Goal: Task Accomplishment & Management: Complete application form

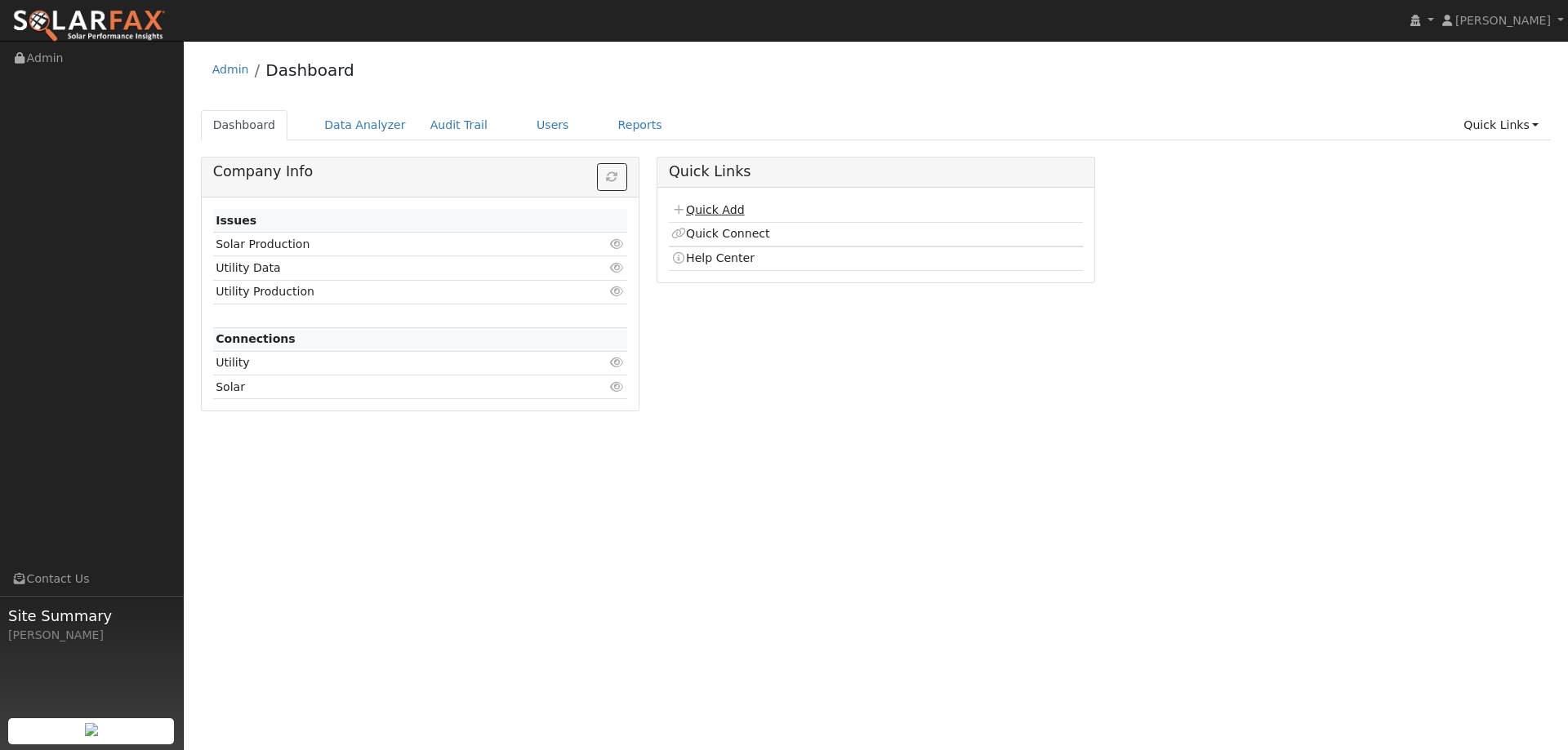
click at [703, 211] on link "Quick Add" at bounding box center [708, 210] width 73 height 13
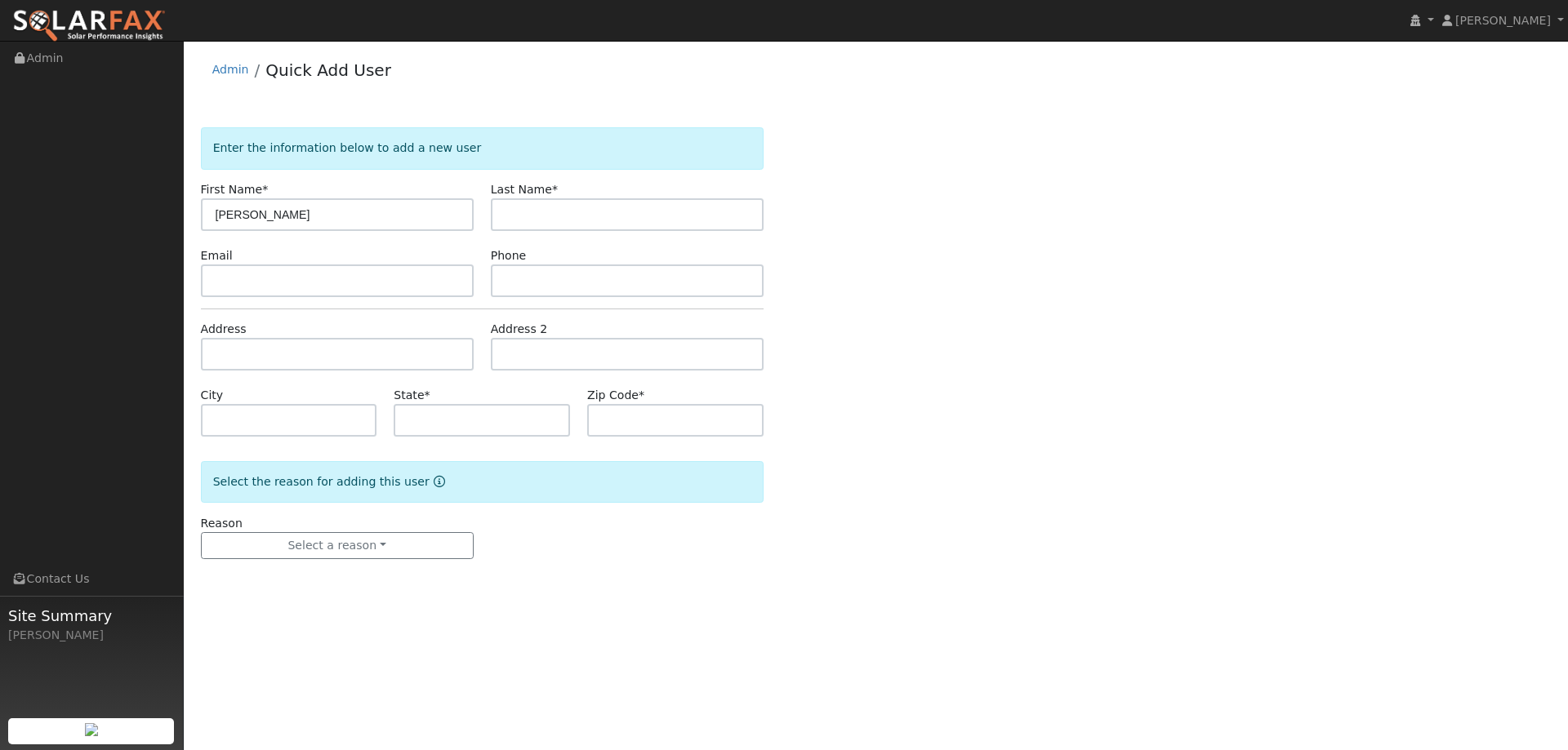
type input "[PERSON_NAME]"
paste input "[EMAIL_ADDRESS][DOMAIN_NAME]"
type input "[EMAIL_ADDRESS][DOMAIN_NAME]"
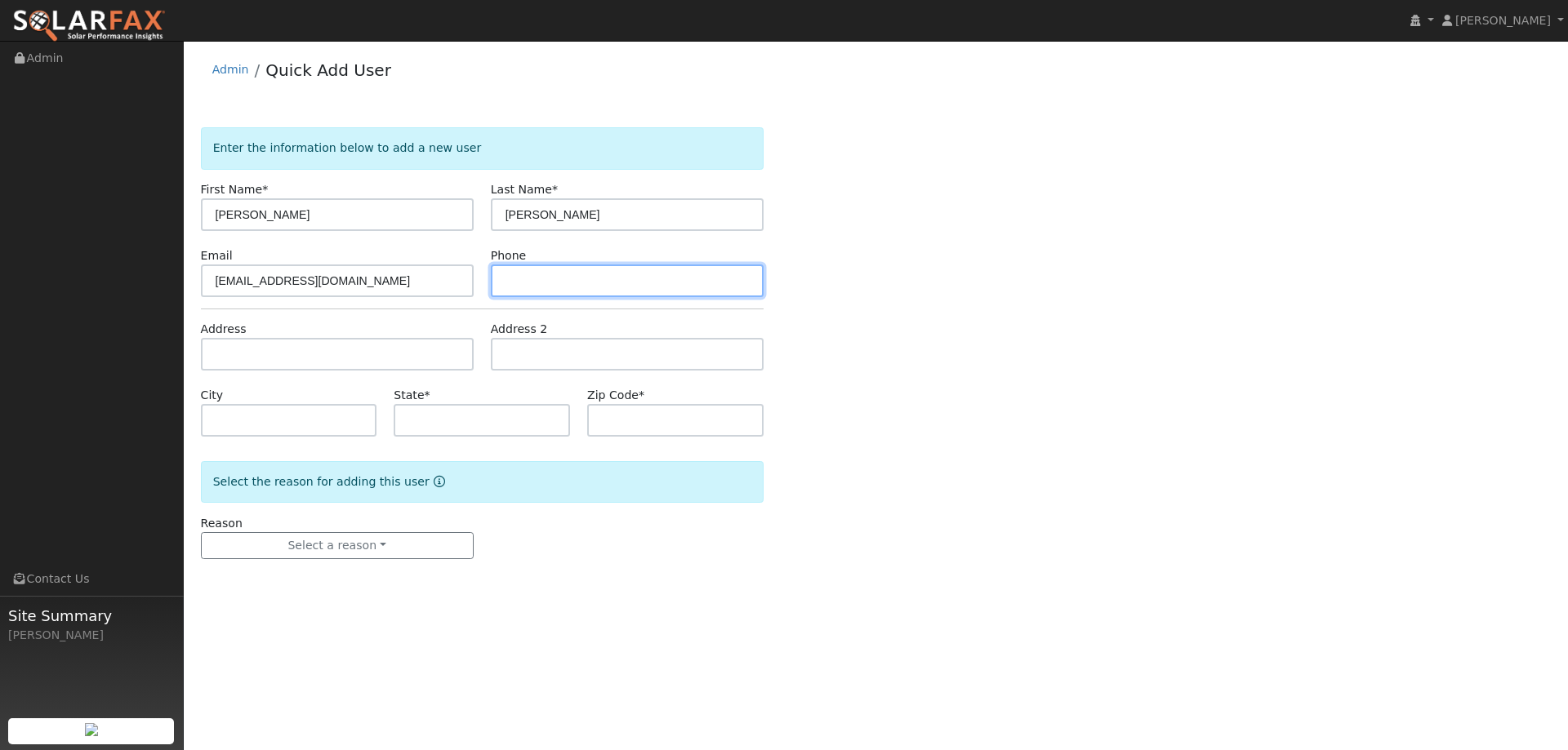
click at [497, 288] on input "text" at bounding box center [627, 280] width 273 height 32
paste input "[PHONE_NUMBER]"
type input "[PHONE_NUMBER]"
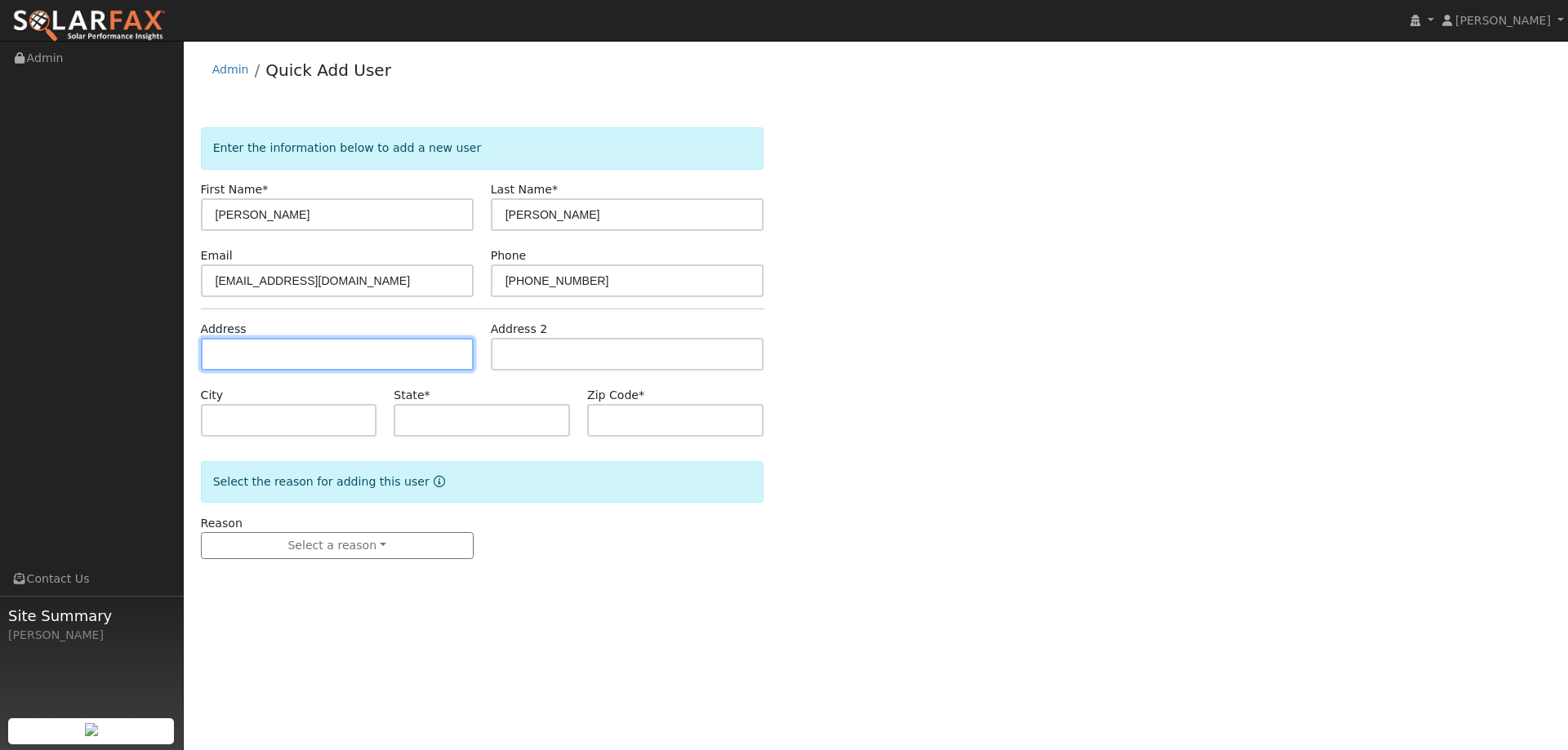
click at [431, 367] on input "text" at bounding box center [337, 354] width 273 height 32
paste input "[STREET_ADDRESS]"
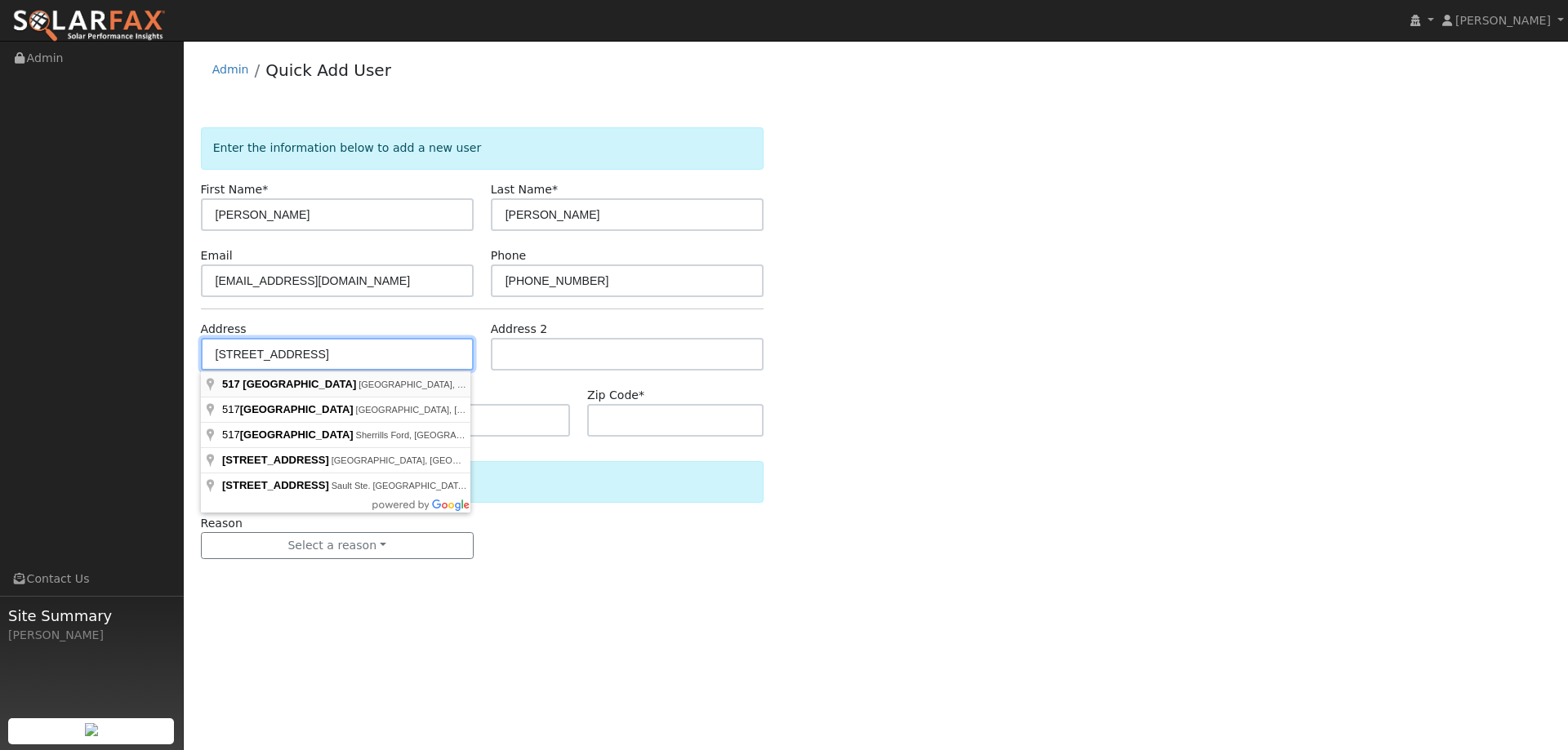
type input "[STREET_ADDRESS]"
type input "Lincoln"
type input "CA"
type input "95648"
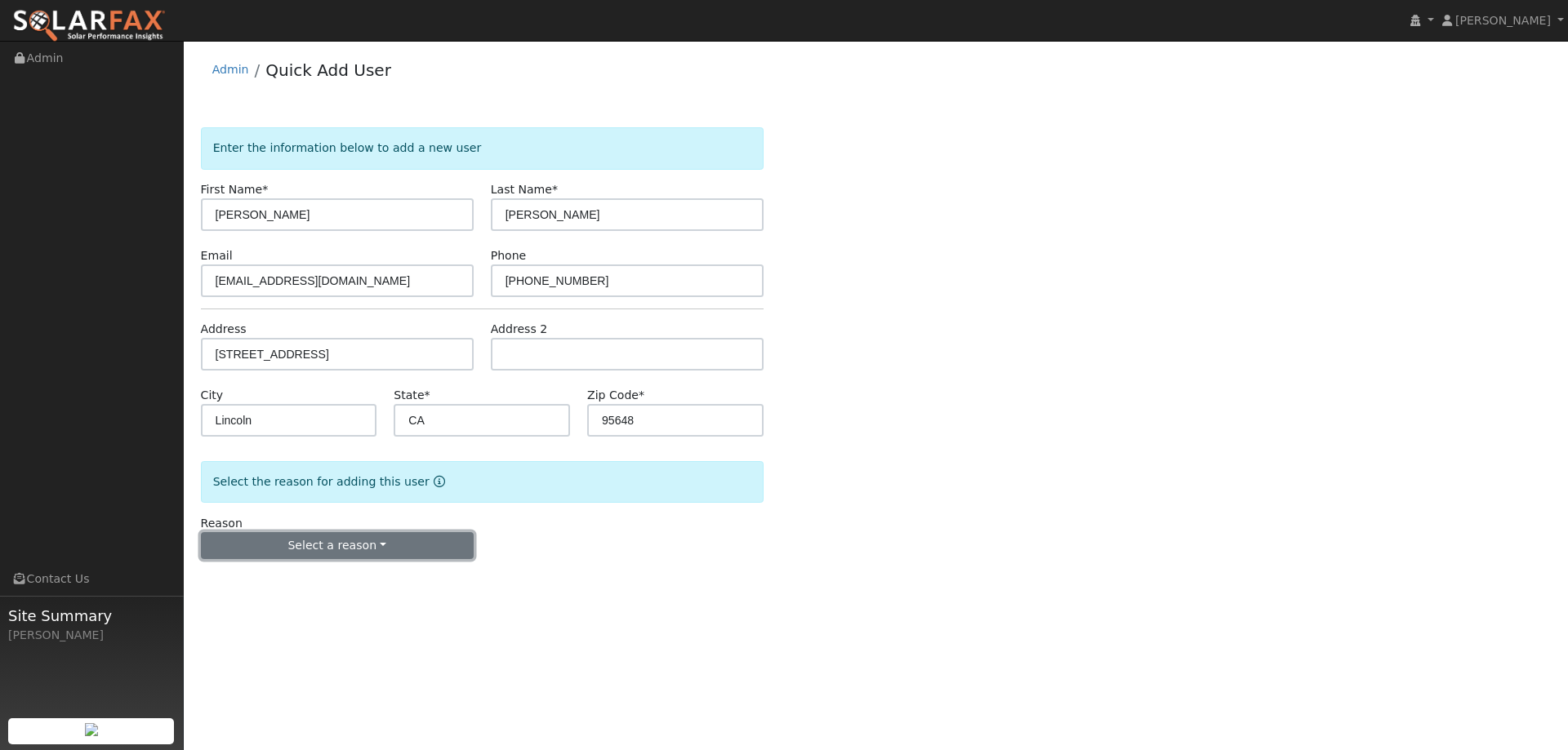
click at [367, 556] on button "Select a reason" at bounding box center [337, 545] width 273 height 27
click at [332, 581] on link "New lead" at bounding box center [292, 580] width 181 height 23
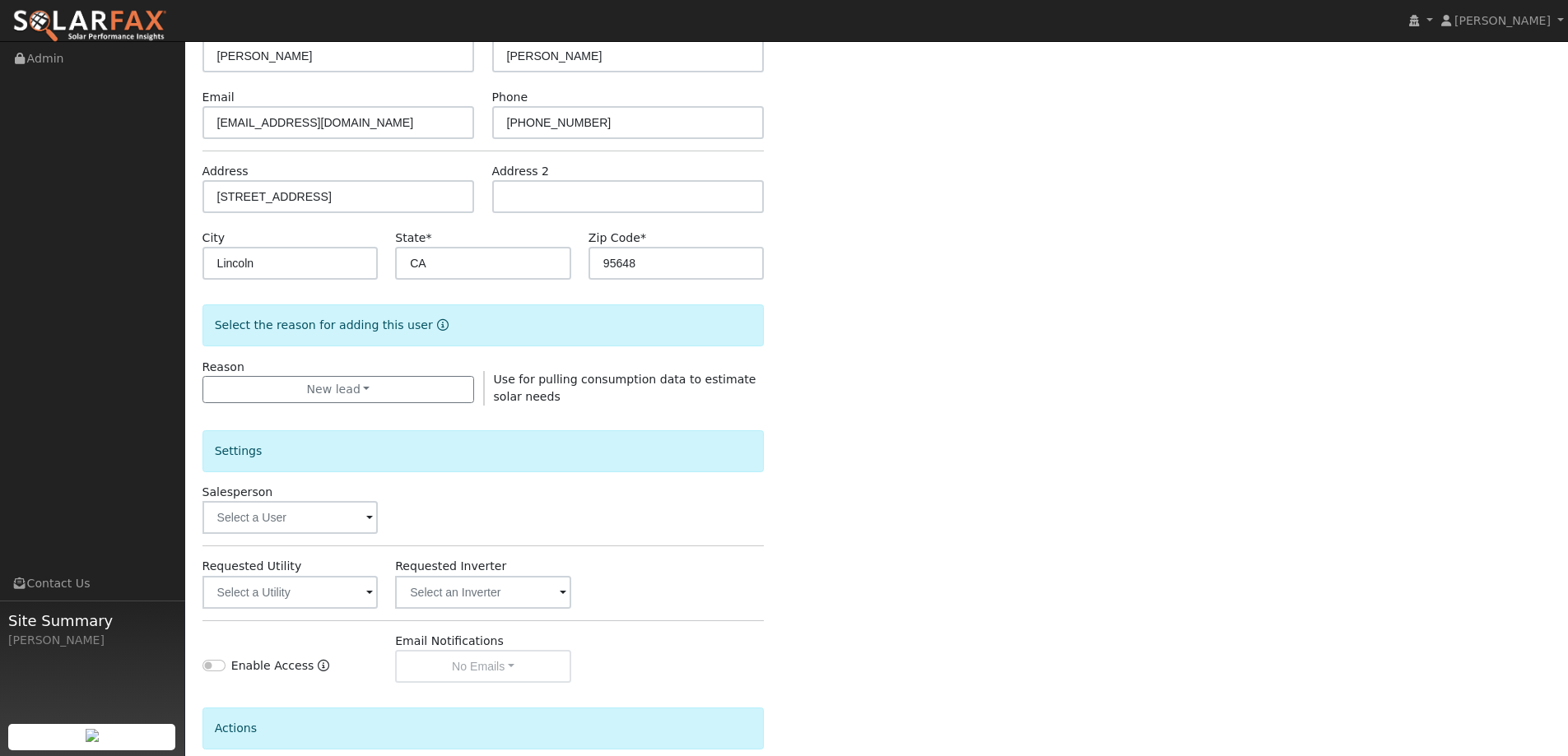
scroll to position [165, 0]
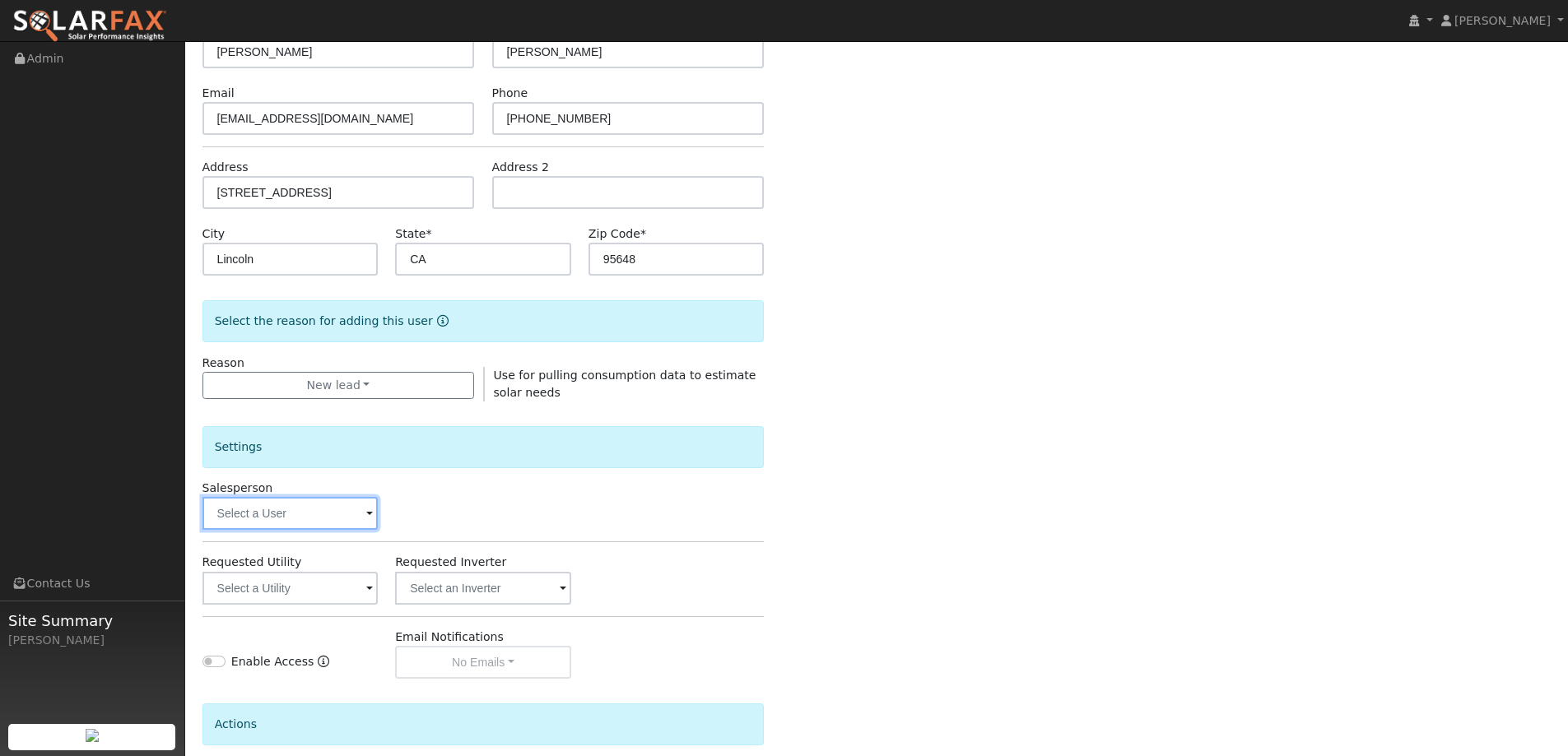
click at [327, 520] on input "text" at bounding box center [290, 513] width 176 height 33
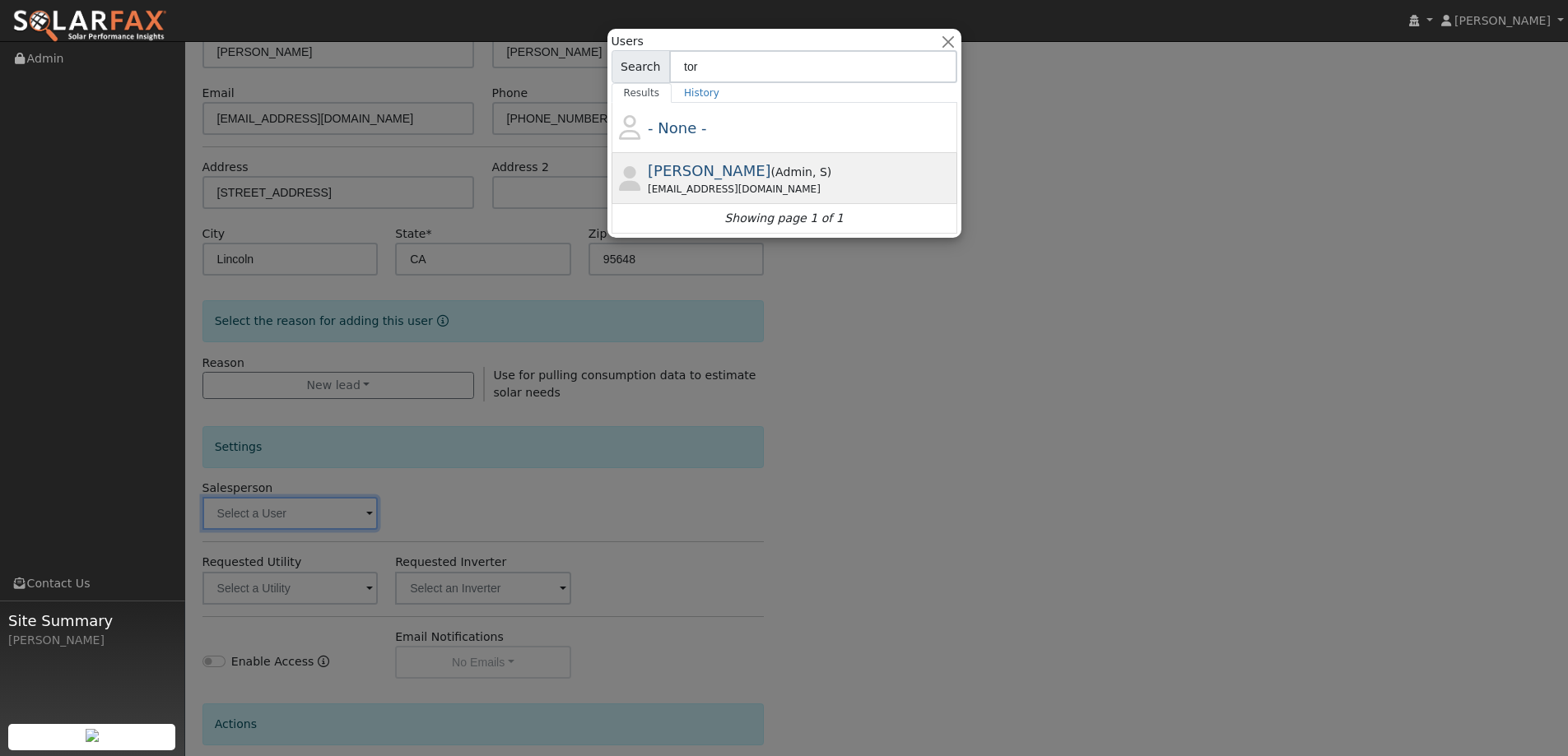
type input "tor"
click at [737, 163] on div "Tory Kelly ( Admin , S ) Tory@ambrosesolar.com" at bounding box center [799, 178] width 305 height 37
type input "Tory Kelly"
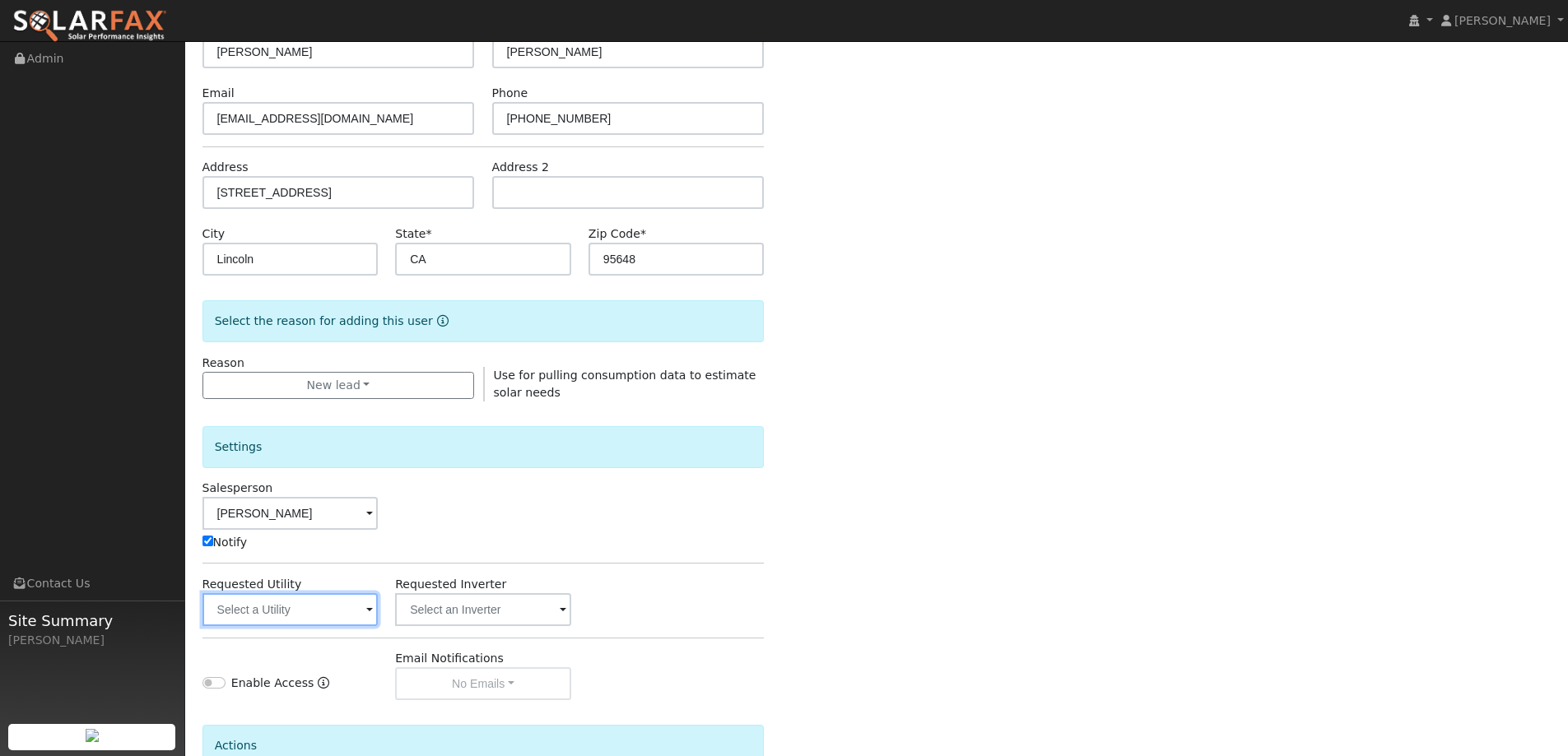
click at [327, 599] on input "text" at bounding box center [290, 609] width 176 height 33
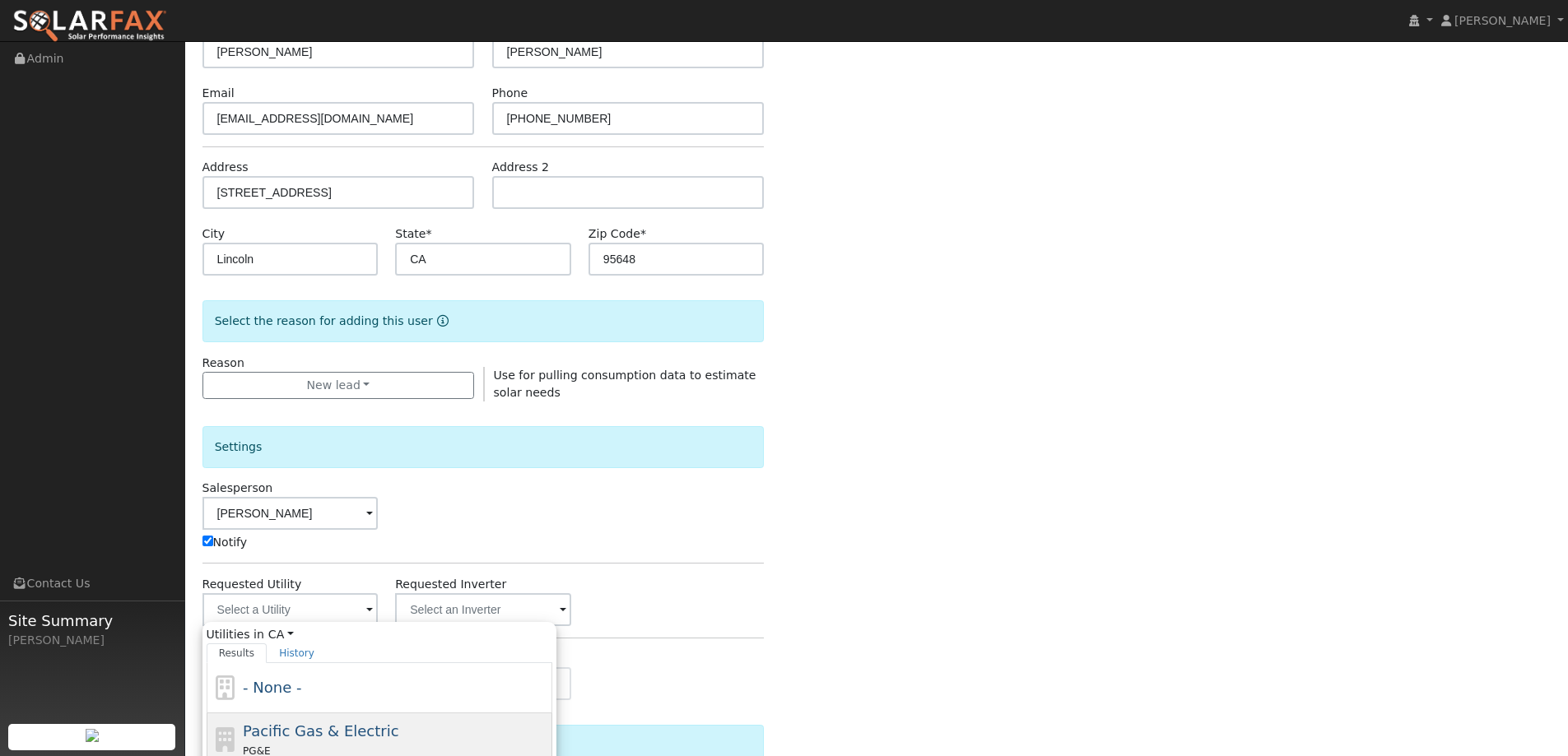
click at [333, 723] on span "Pacific Gas & Electric" at bounding box center [321, 731] width 155 height 18
type input "Pacific Gas & Electric"
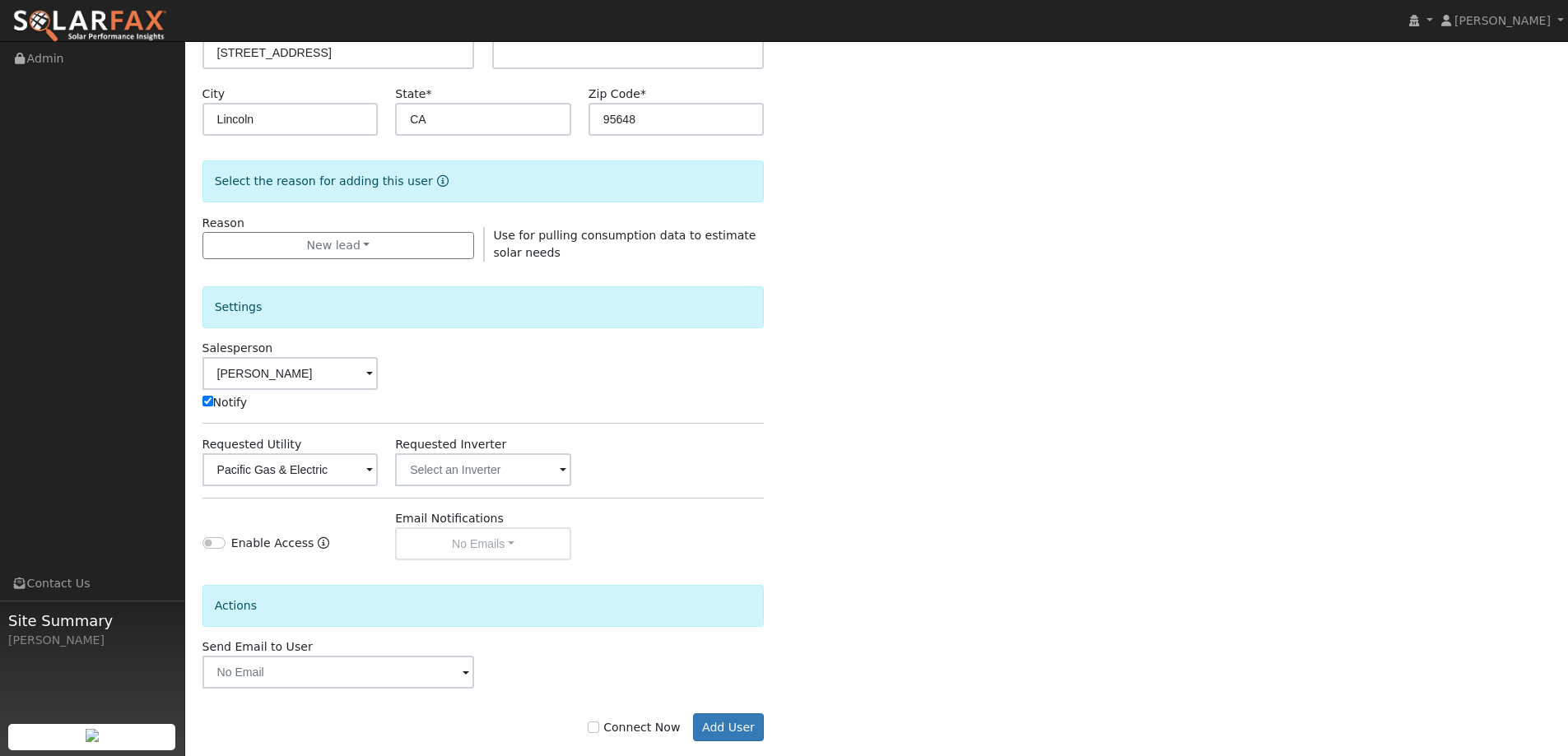
scroll to position [331, 0]
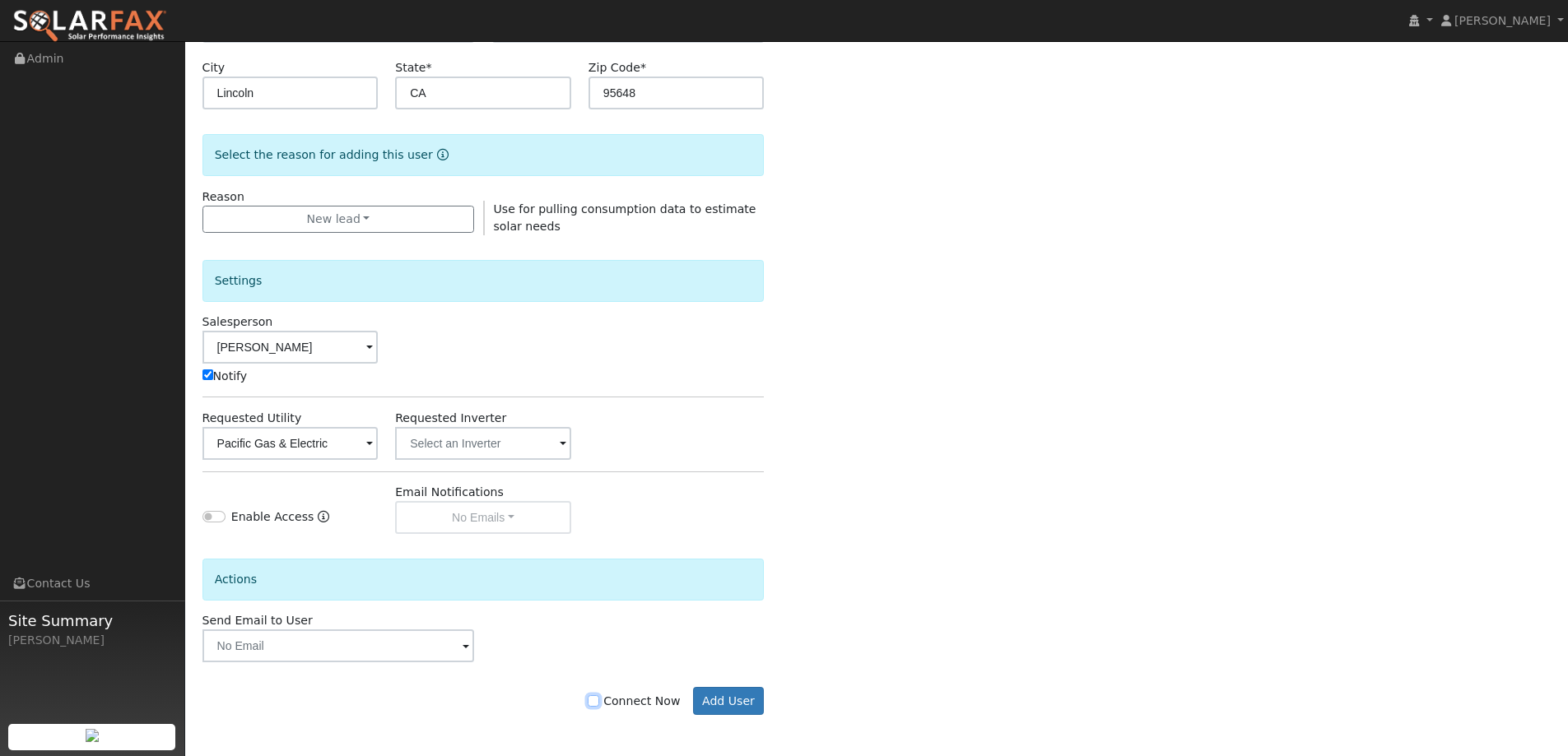
click at [599, 704] on input "Connect Now" at bounding box center [593, 701] width 12 height 12
checkbox input "true"
click at [726, 698] on button "Add User" at bounding box center [728, 701] width 72 height 28
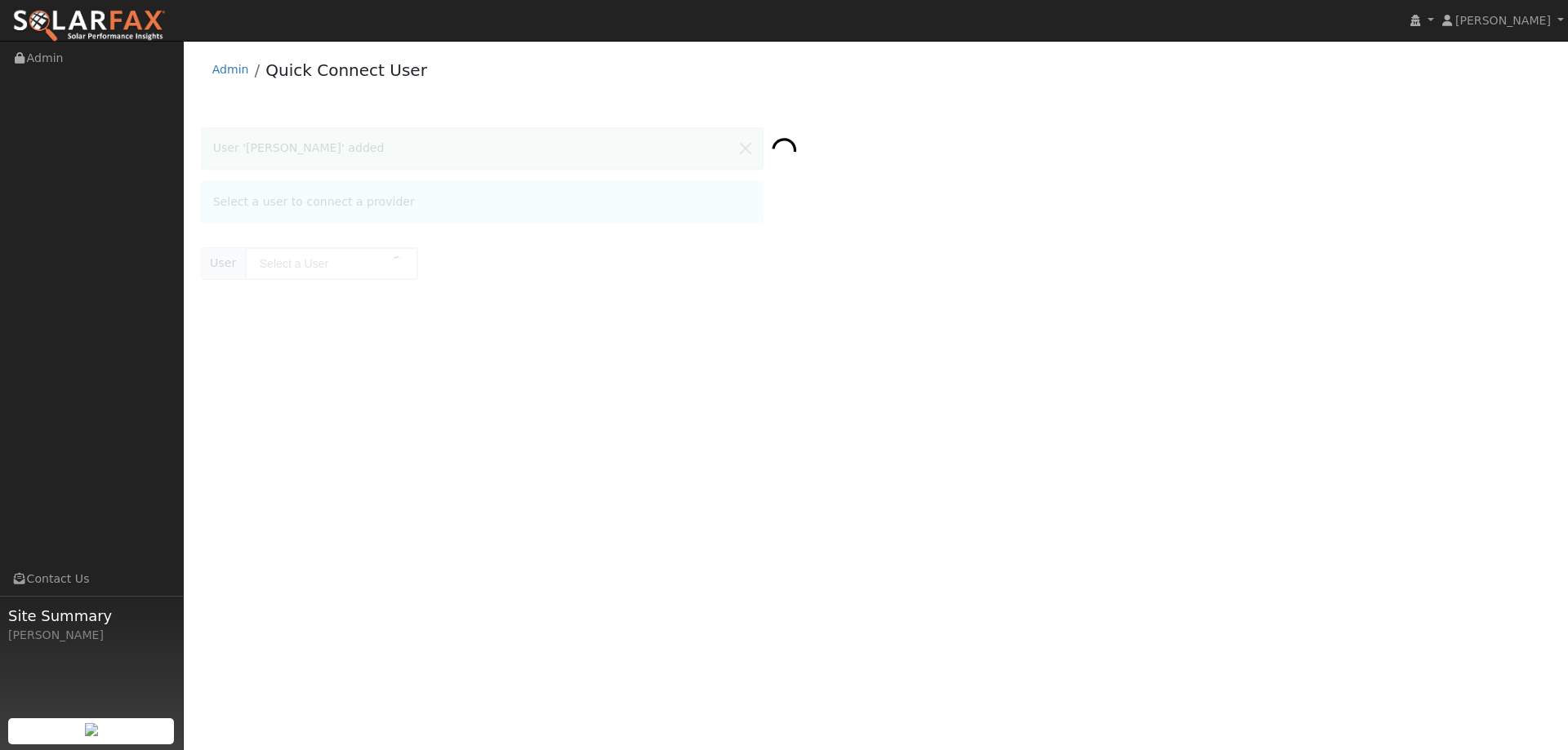
type input "[PERSON_NAME]"
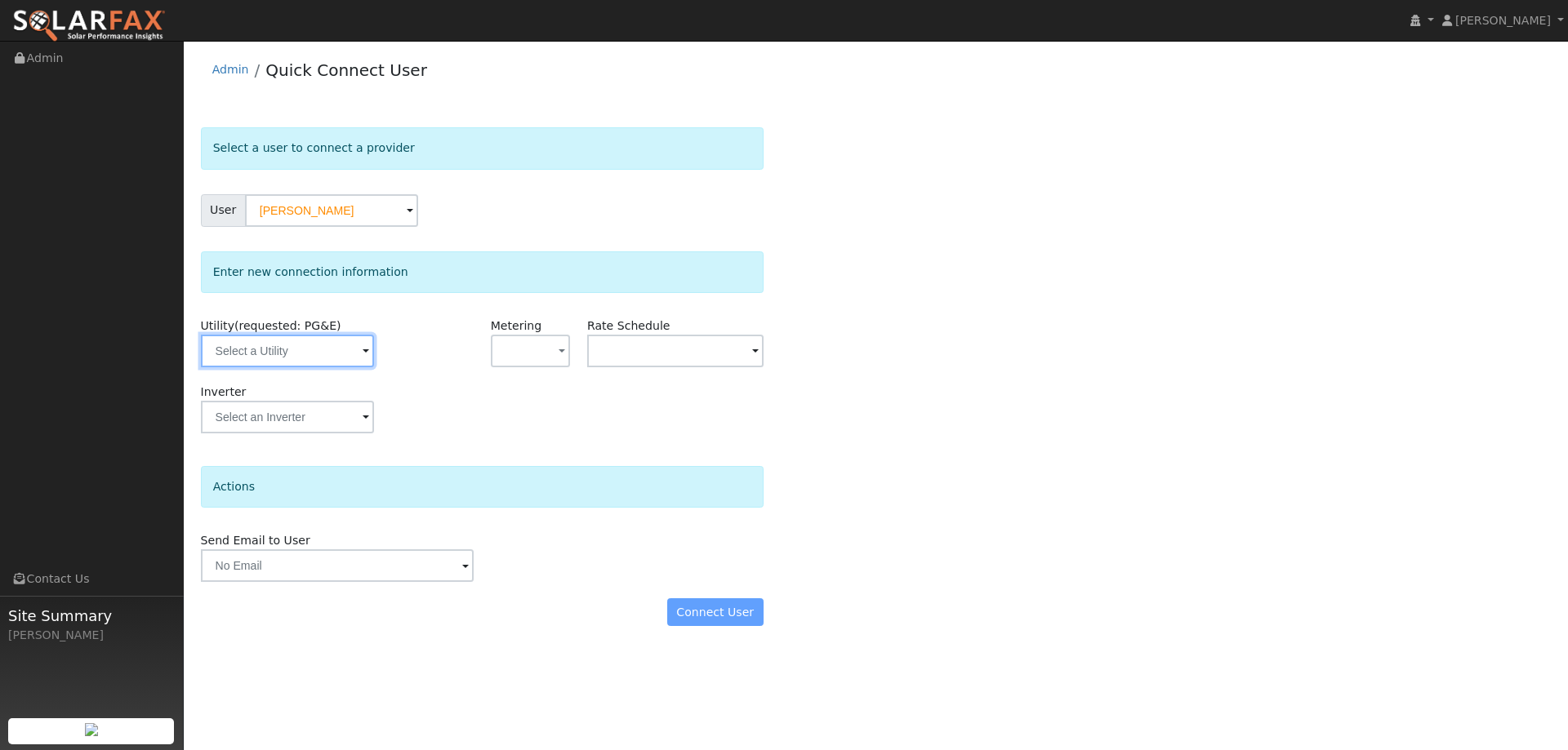
click at [355, 350] on input "text" at bounding box center [287, 351] width 173 height 32
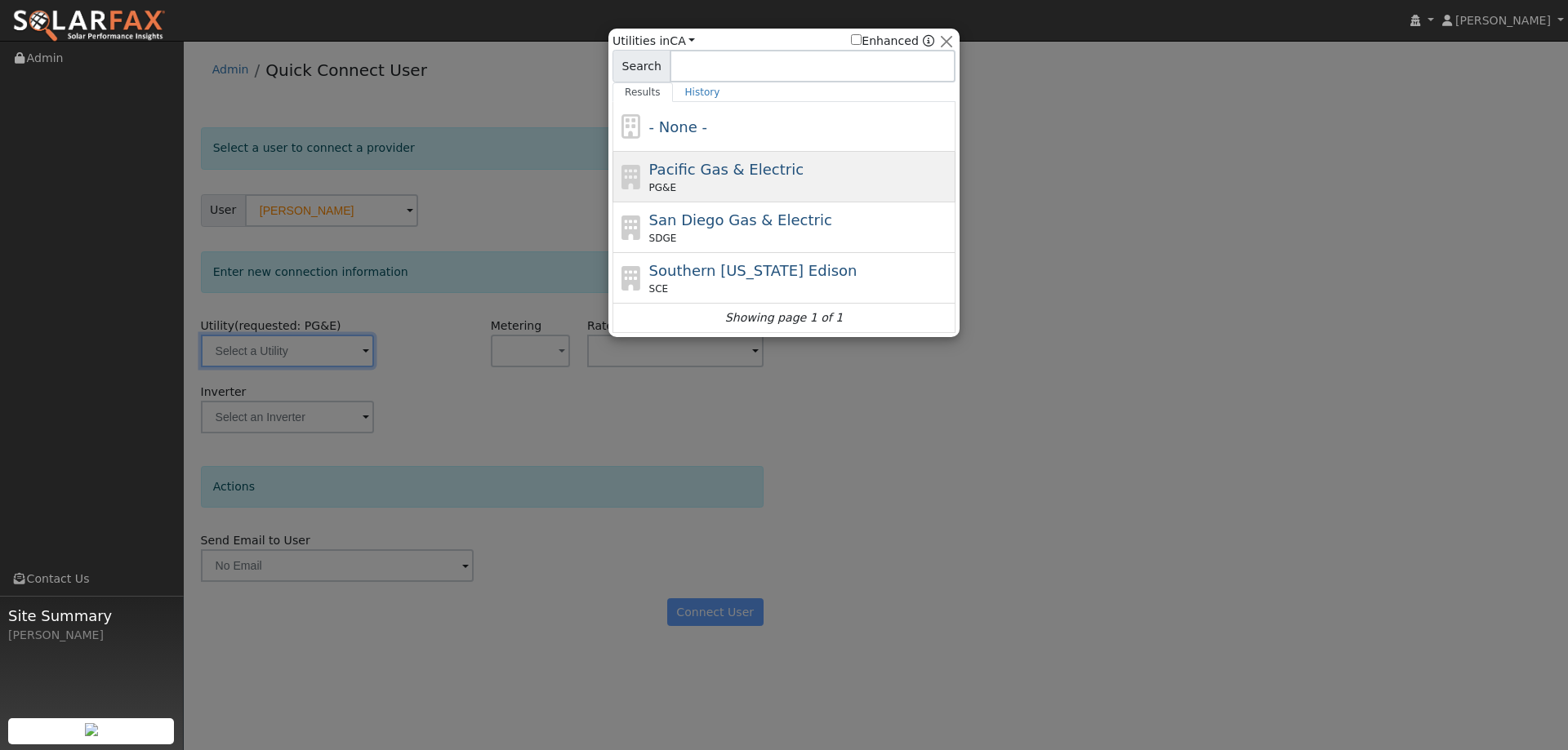
click at [674, 174] on span "Pacific Gas & Electric" at bounding box center [726, 169] width 154 height 17
type input "PG&E"
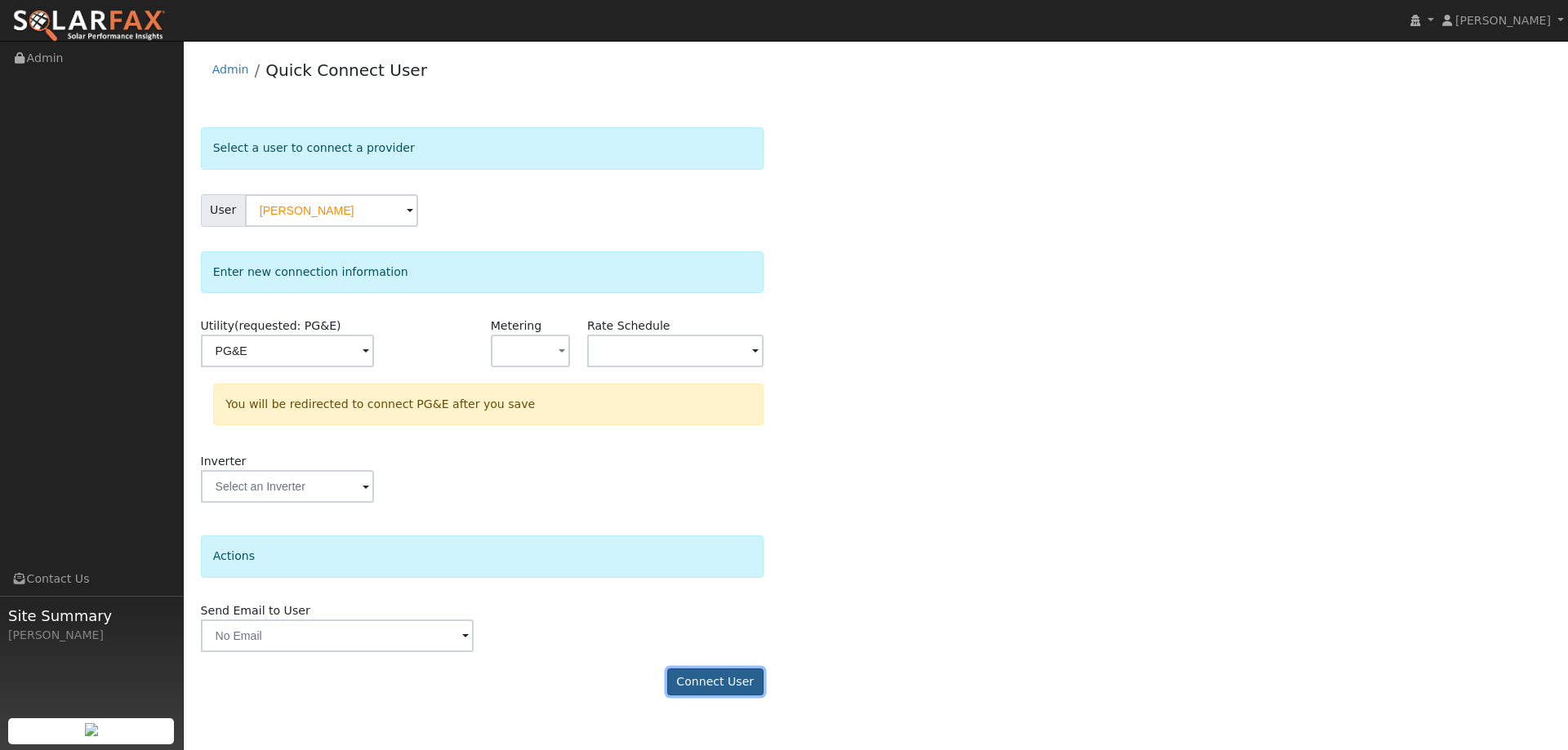
click at [716, 675] on button "Connect User" at bounding box center [716, 682] width 96 height 27
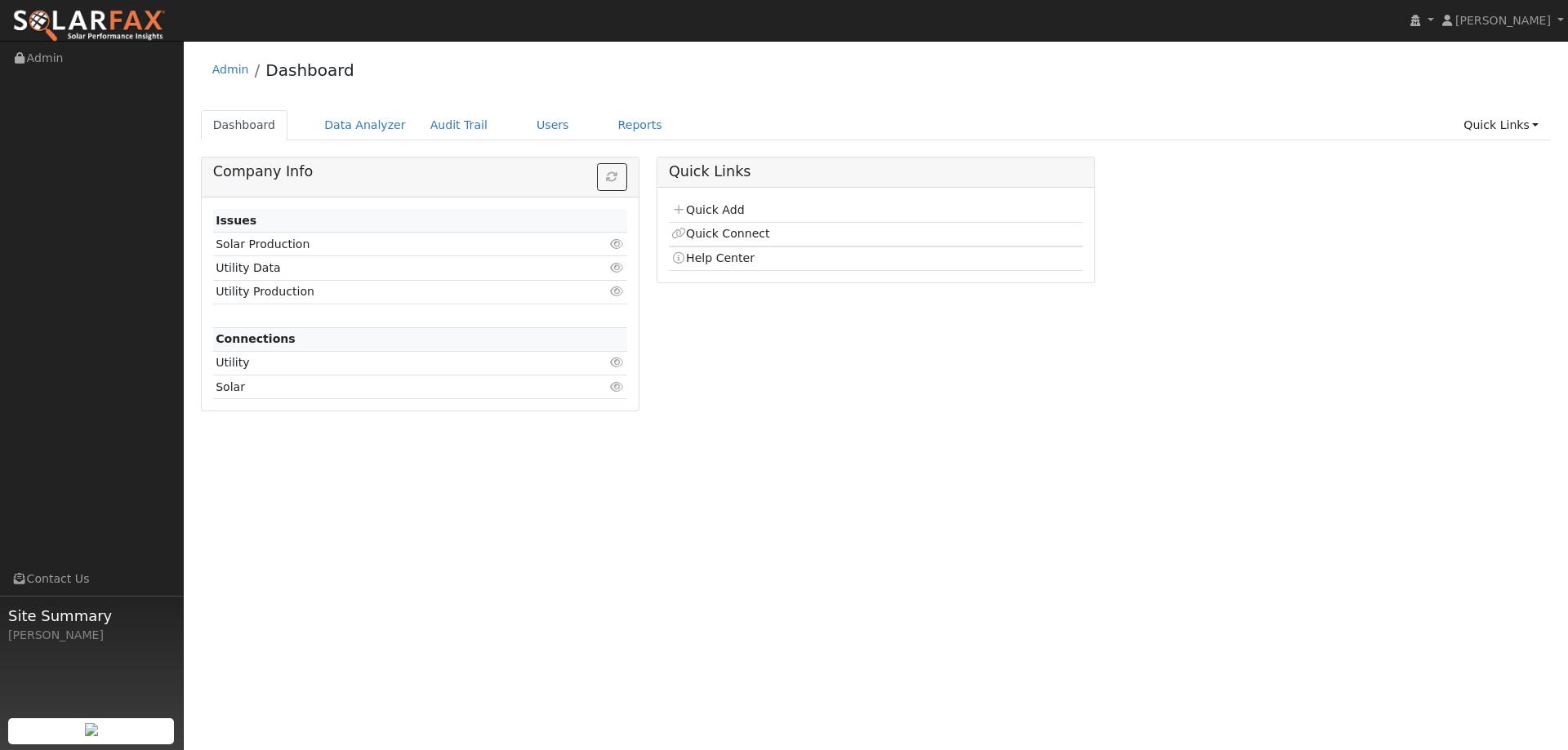
click at [438, 588] on div "User Profile First name Last name Email Email Notifications No Emails No Emails…" at bounding box center [876, 395] width 1385 height 709
click at [744, 304] on div "Quick Links Quick Add Quick Connect Help Center" at bounding box center [876, 290] width 456 height 267
click at [735, 232] on link "Quick Connect" at bounding box center [721, 234] width 98 height 13
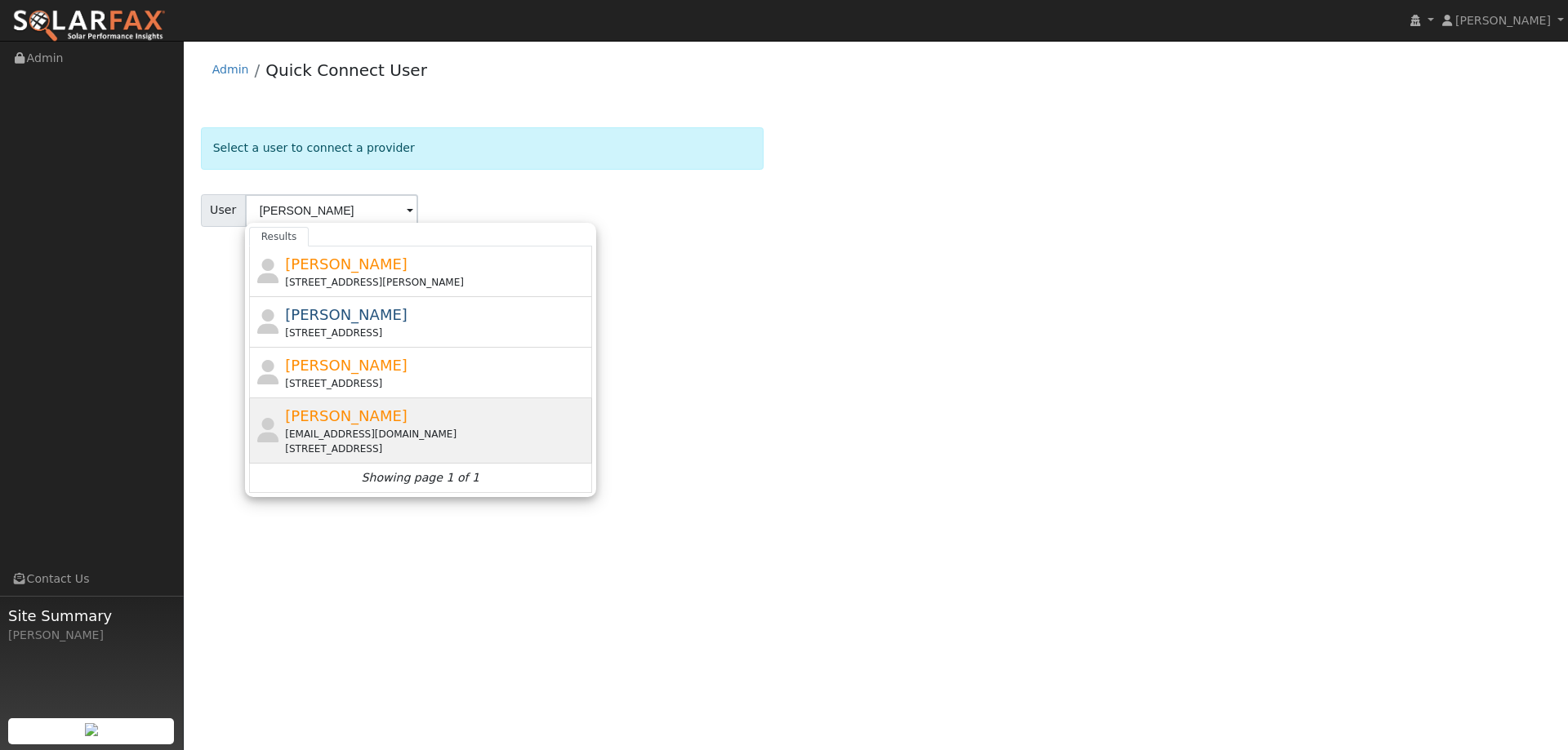
click at [415, 438] on div "[EMAIL_ADDRESS][DOMAIN_NAME]" at bounding box center [436, 434] width 303 height 15
type input "[PERSON_NAME]"
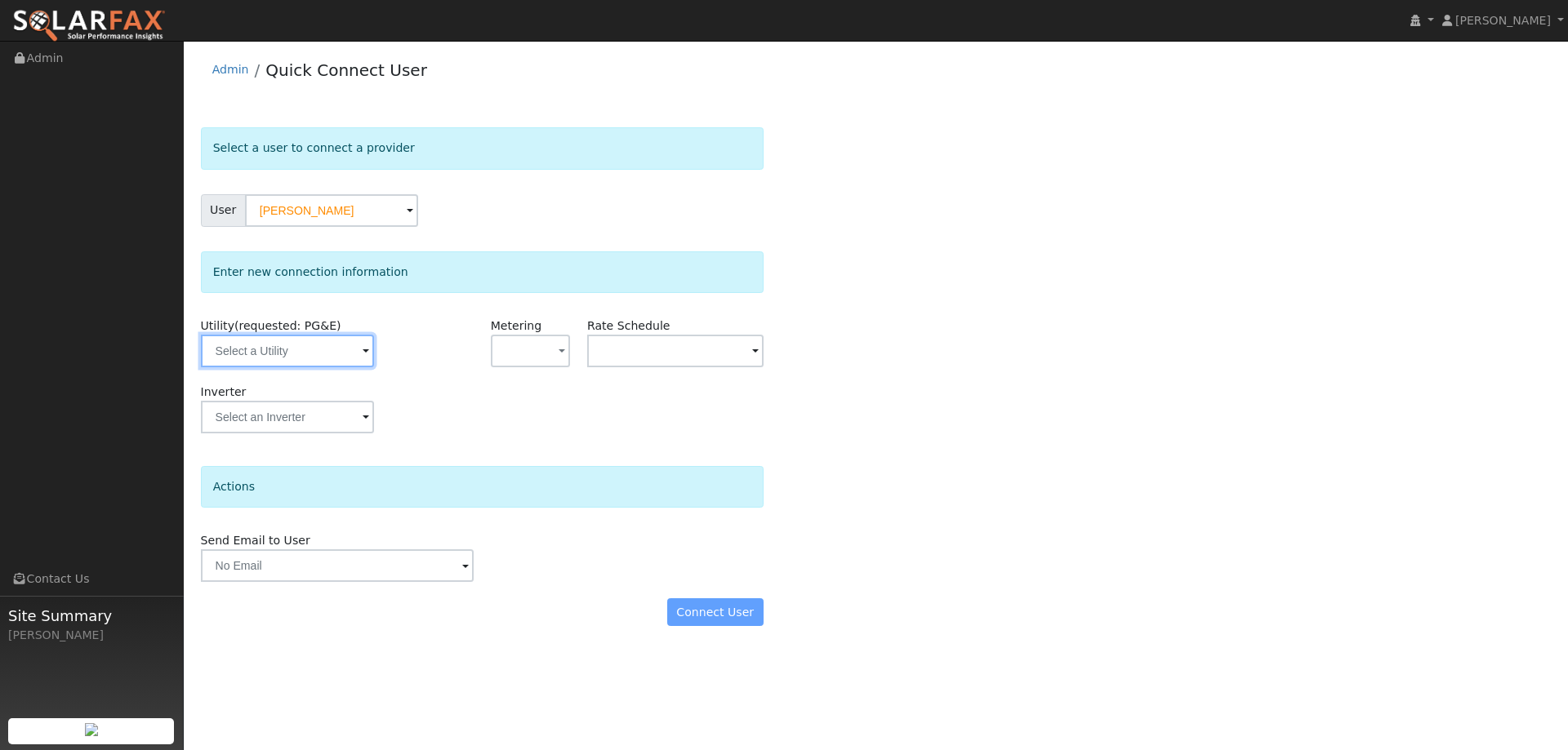
click at [352, 346] on input "text" at bounding box center [287, 351] width 173 height 32
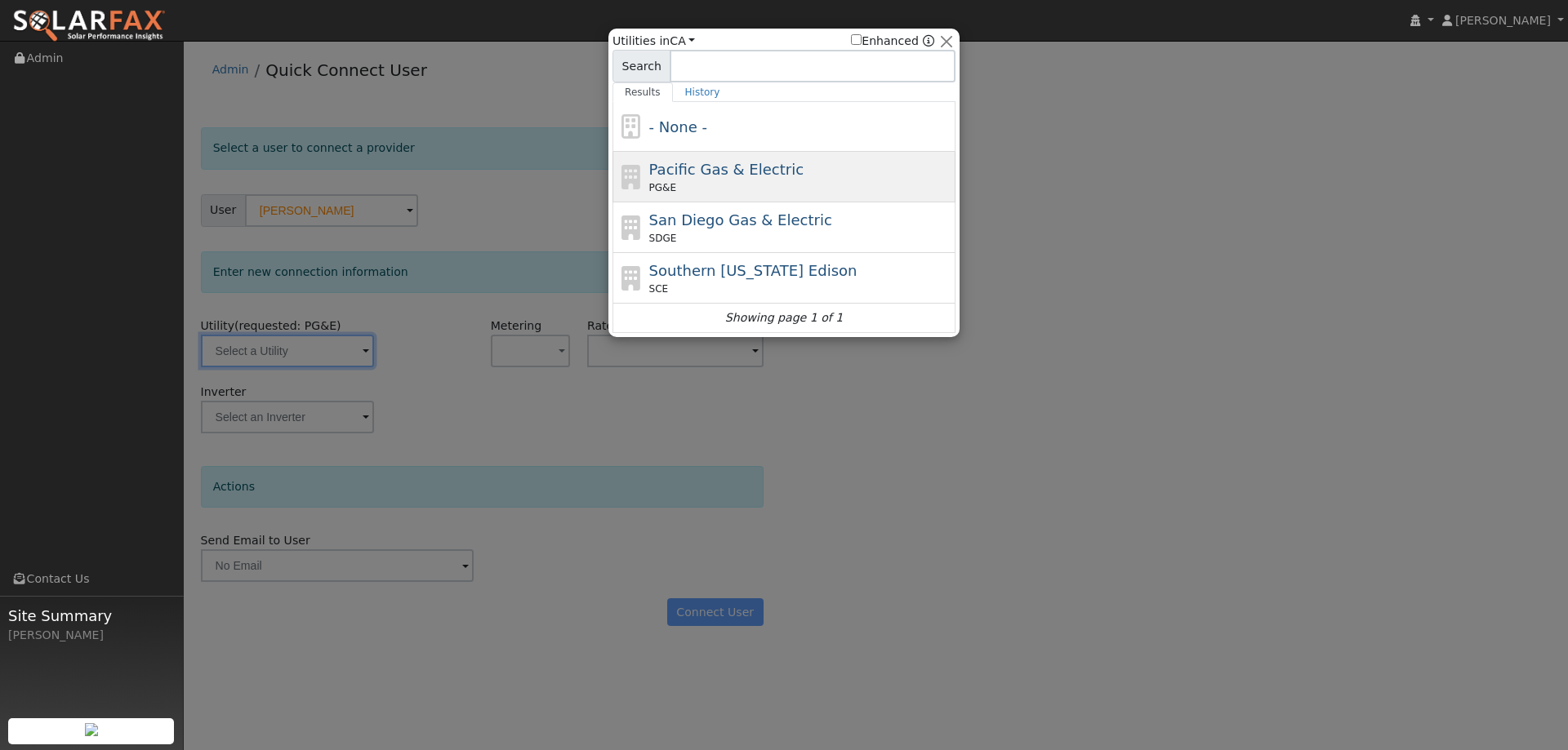
click at [727, 202] on div "Pacific Gas & Electric PG&E" at bounding box center [784, 227] width 343 height 51
type input "PG&E"
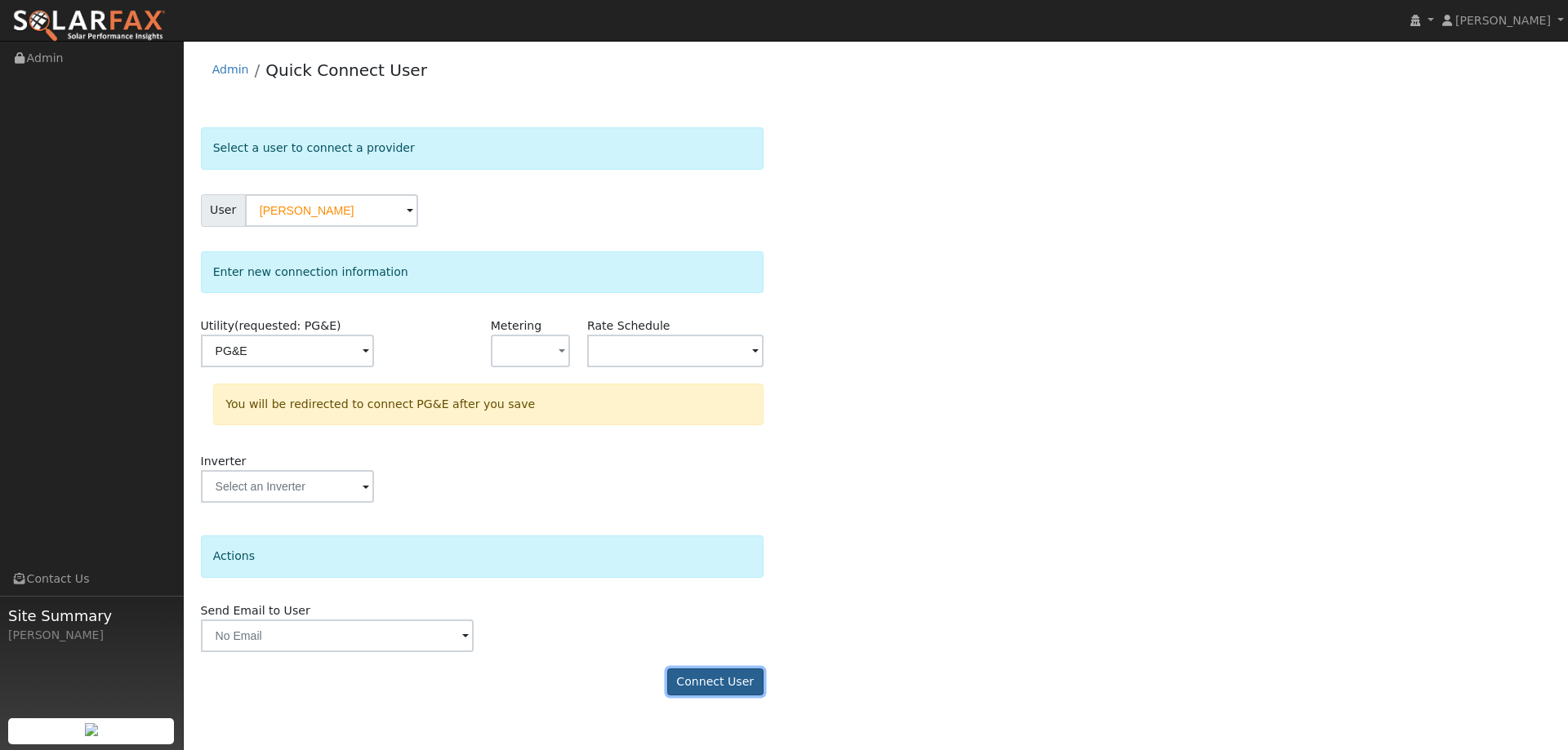
click at [719, 694] on button "Connect User" at bounding box center [716, 682] width 96 height 27
